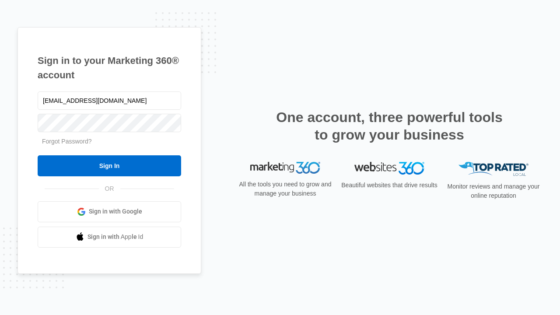
type input "[EMAIL_ADDRESS][DOMAIN_NAME]"
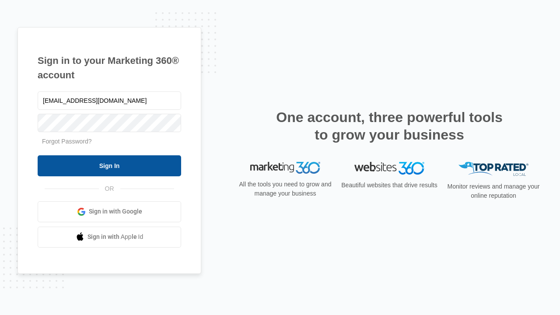
click at [109, 165] on input "Sign In" at bounding box center [110, 165] width 144 height 21
